Goal: Communication & Community: Connect with others

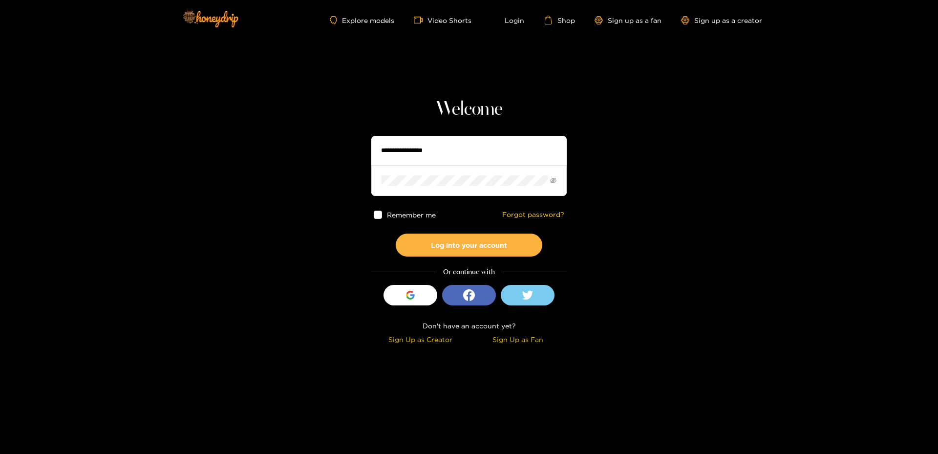
click at [449, 144] on input "text" at bounding box center [468, 150] width 195 height 29
type input "*"
type input "*********"
click at [396, 234] on button "Log into your account" at bounding box center [469, 245] width 147 height 23
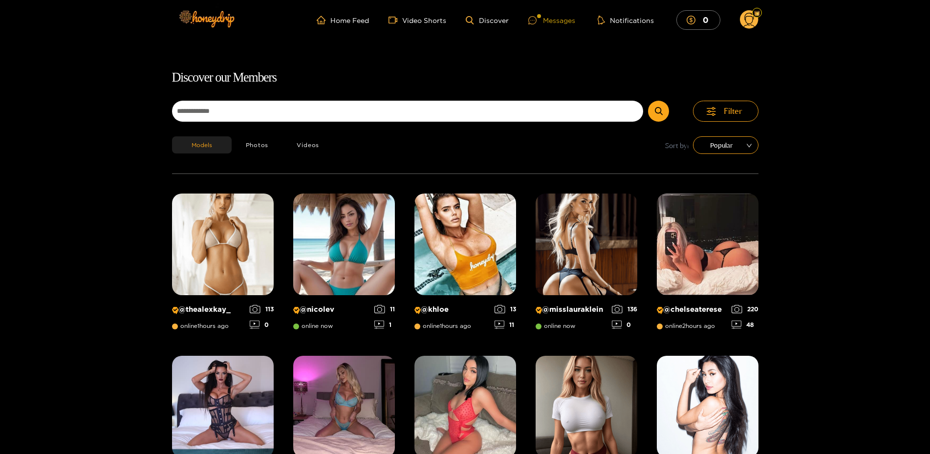
click at [556, 17] on div "Messages" at bounding box center [551, 20] width 47 height 11
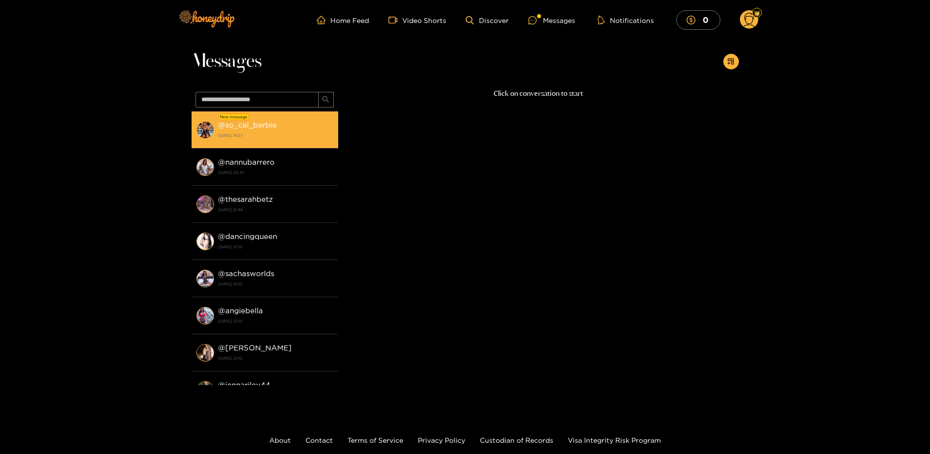
click at [260, 132] on strong "[DATE] 18:57" at bounding box center [275, 135] width 115 height 9
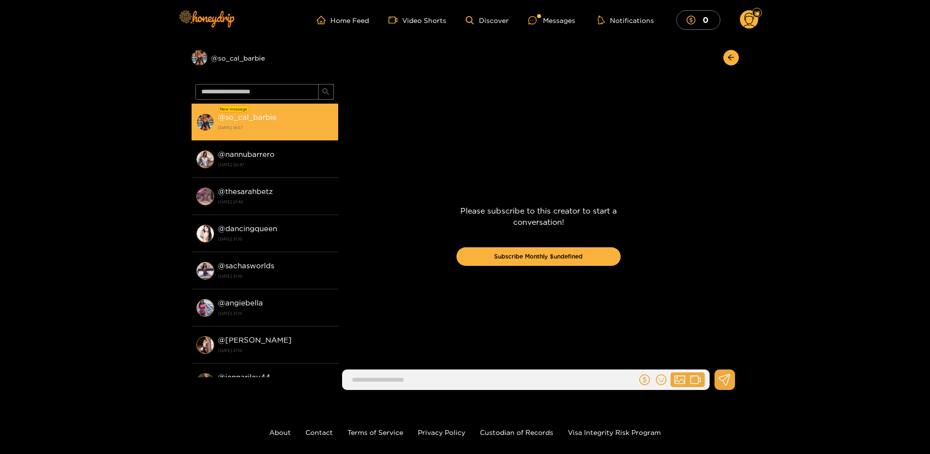
click at [261, 131] on strong "[DATE] 18:57" at bounding box center [275, 127] width 115 height 9
click at [261, 122] on div "@ so_cal_barbie [DATE] 18:57" at bounding box center [275, 122] width 115 height 22
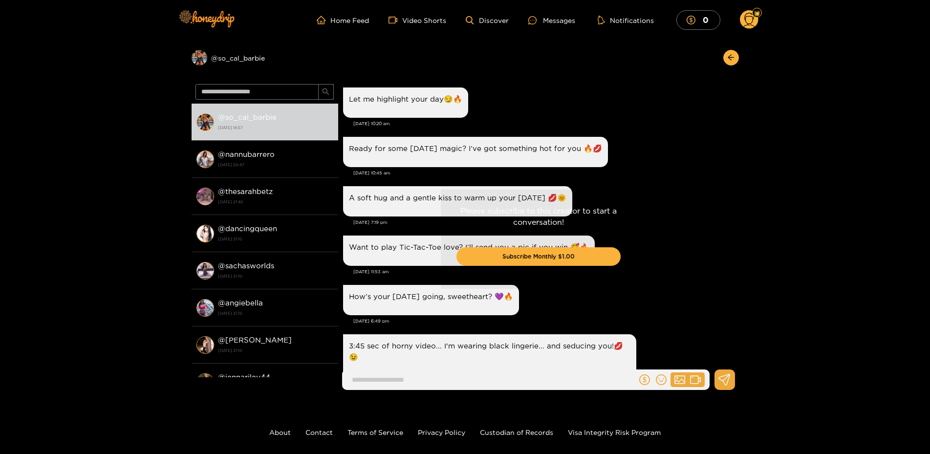
scroll to position [1489, 0]
